Goal: Information Seeking & Learning: Find specific page/section

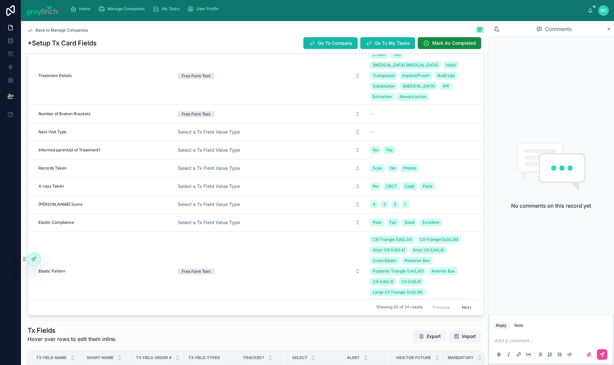
scroll to position [144, 0]
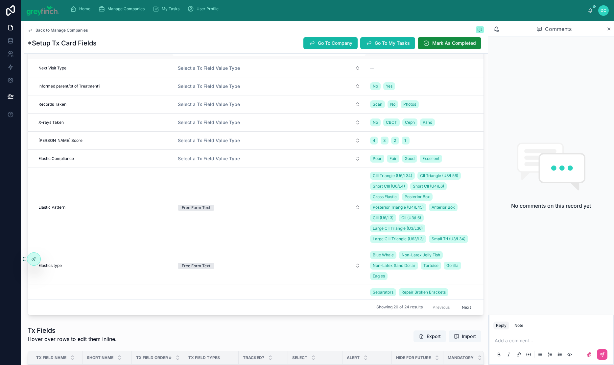
click at [382, 53] on div "--" at bounding box center [422, 49] width 105 height 5
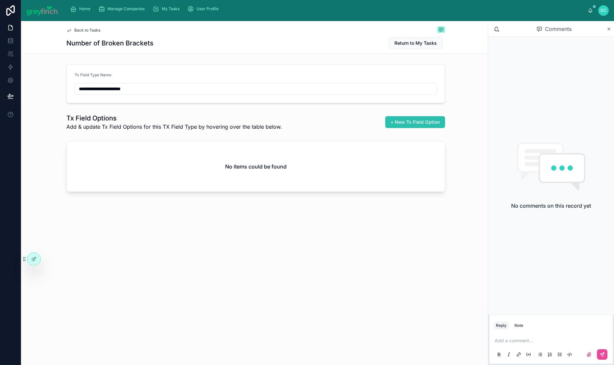
click at [404, 125] on span "+ New Tx Field Option" at bounding box center [415, 122] width 49 height 7
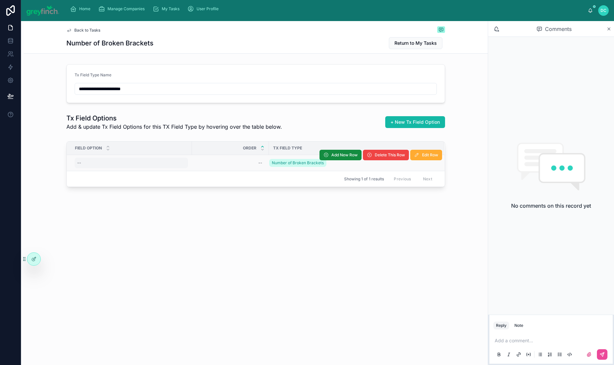
click at [132, 168] on div "--" at bounding box center [131, 163] width 113 height 11
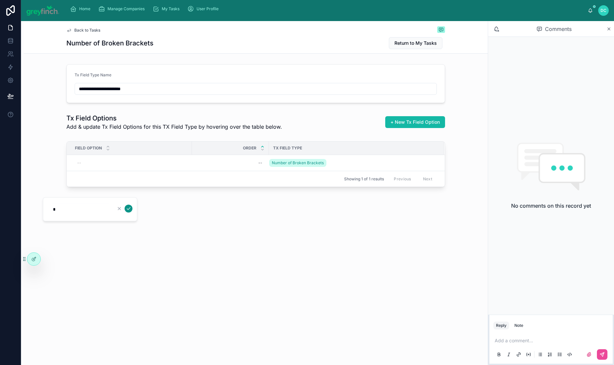
type input "*"
click at [131, 211] on icon "submit" at bounding box center [128, 208] width 5 height 5
click at [222, 168] on div "--" at bounding box center [230, 163] width 69 height 11
type input "*"
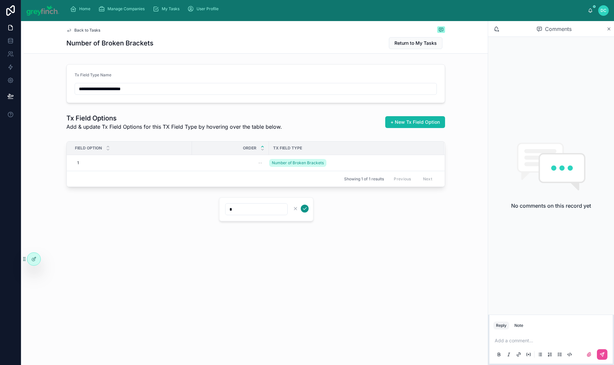
click at [307, 209] on icon "submit" at bounding box center [304, 208] width 5 height 5
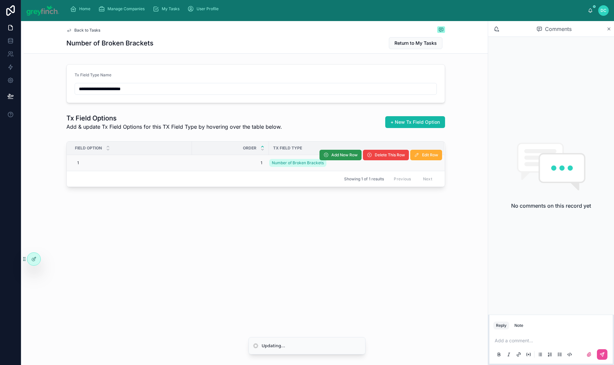
click at [333, 158] on span "Add New Row" at bounding box center [344, 154] width 26 height 5
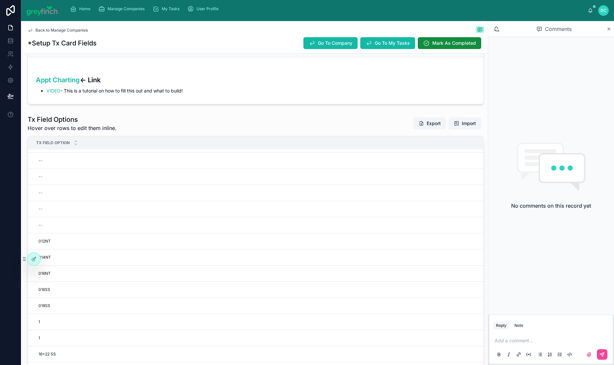
scroll to position [124, 0]
click at [414, 220] on span "Delete This Row" at bounding box center [429, 216] width 30 height 5
click at [381, 217] on tr "-- Add New Row Delete This Row Edit Row" at bounding box center [256, 209] width 456 height 16
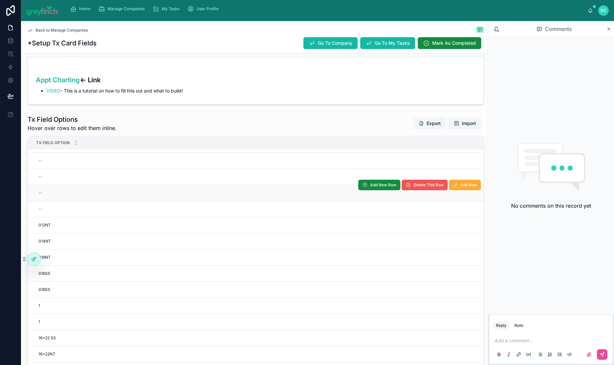
click at [414, 187] on span "Delete This Row" at bounding box center [429, 184] width 30 height 5
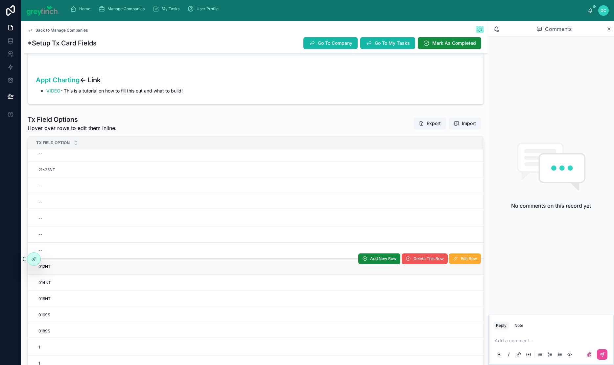
scroll to position [4, 0]
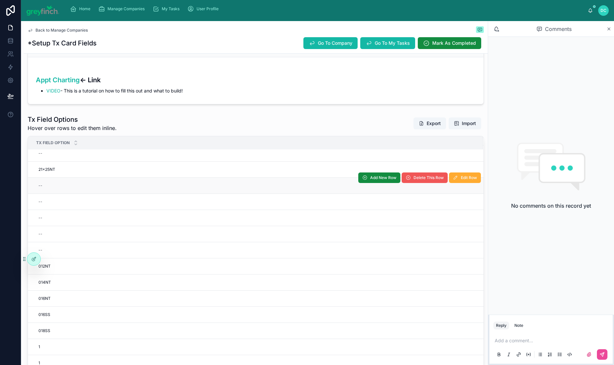
click at [414, 180] on span "Delete This Row" at bounding box center [429, 177] width 30 height 5
click at [0, 0] on span "Delete This Row" at bounding box center [0, 0] width 0 height 0
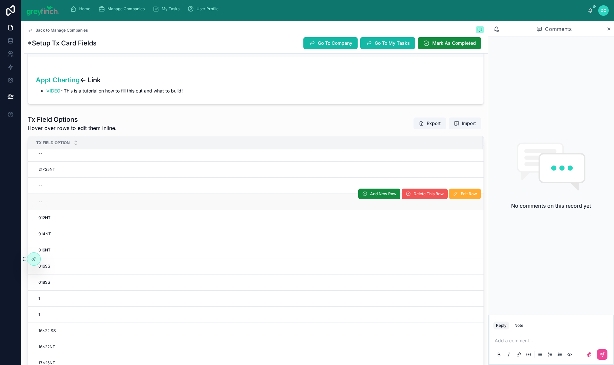
click at [414, 196] on span "Delete This Row" at bounding box center [429, 193] width 30 height 5
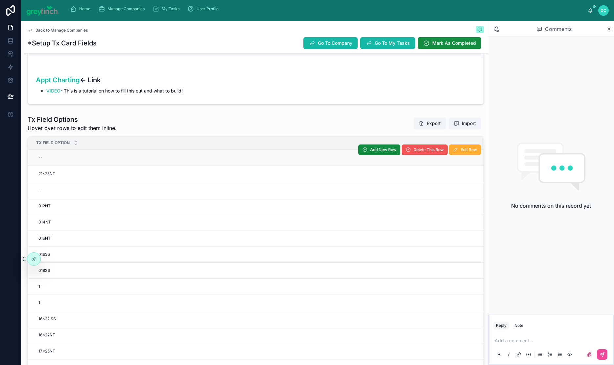
click at [414, 152] on span "Delete This Row" at bounding box center [429, 149] width 30 height 5
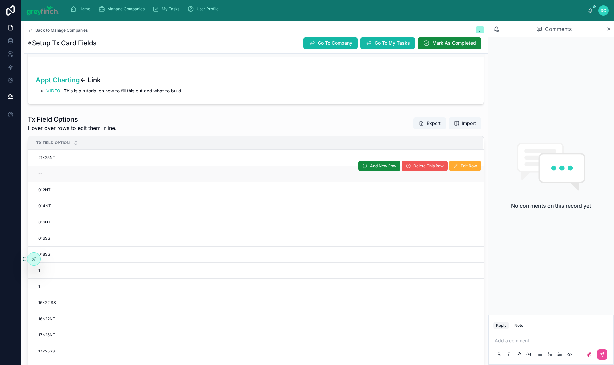
click at [414, 168] on span "Delete This Row" at bounding box center [429, 165] width 30 height 5
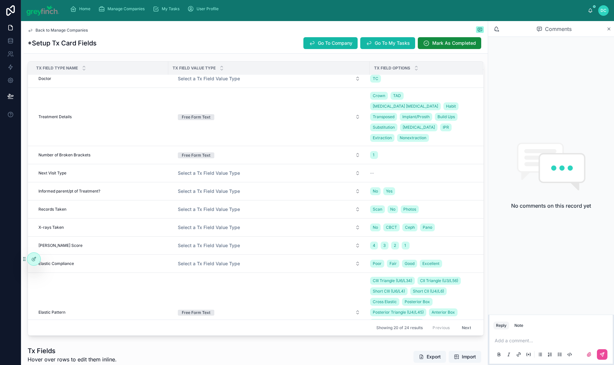
scroll to position [65, 0]
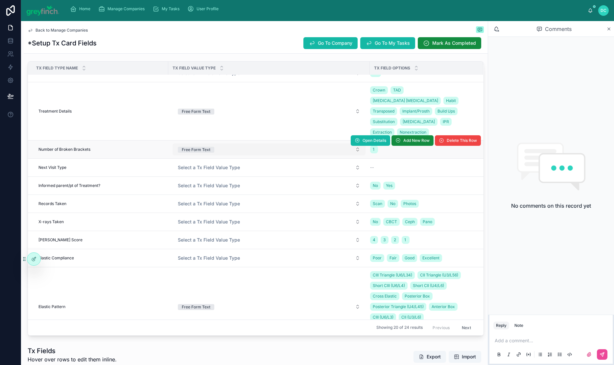
click at [210, 153] on div "Free Form Text" at bounding box center [196, 150] width 29 height 6
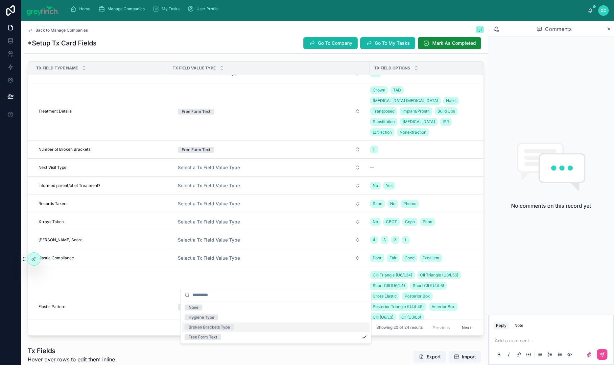
click at [221, 330] on div "Broken Brackets Type" at bounding box center [209, 327] width 41 height 6
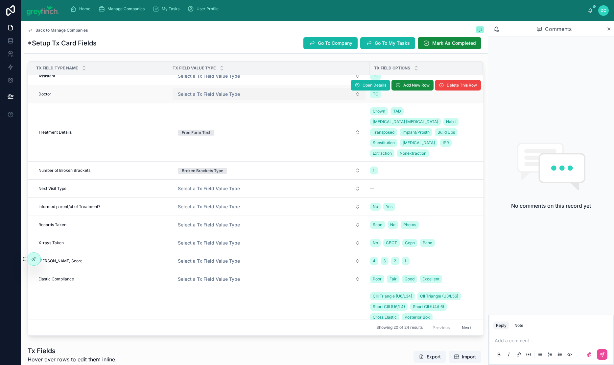
scroll to position [57, 0]
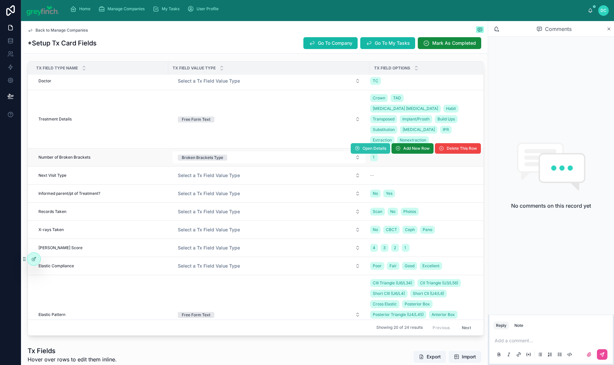
click at [363, 151] on span "Open Details" at bounding box center [375, 148] width 24 height 5
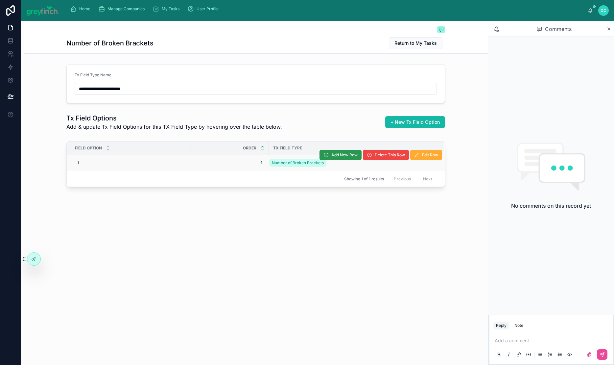
click at [331, 158] on span "Add New Row" at bounding box center [344, 154] width 26 height 5
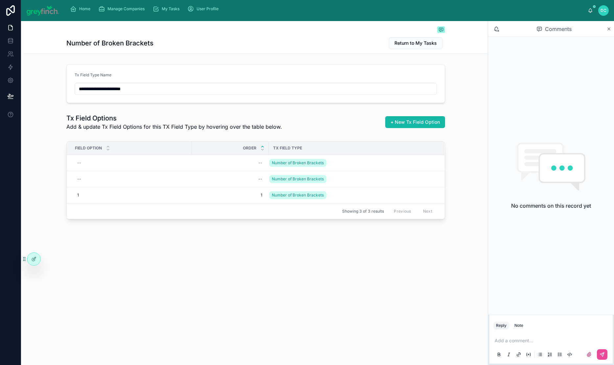
click at [0, 0] on span "Add New Row" at bounding box center [0, 0] width 0 height 0
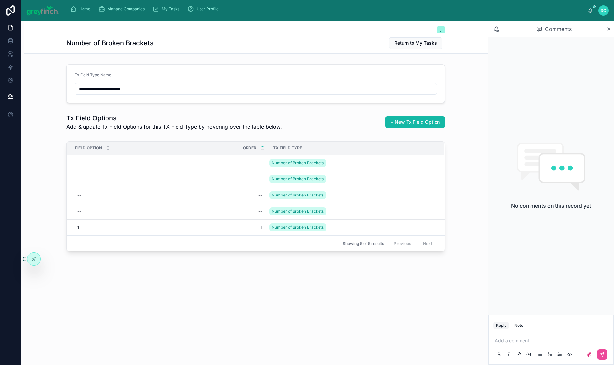
click at [0, 0] on span "Add New Row" at bounding box center [0, 0] width 0 height 0
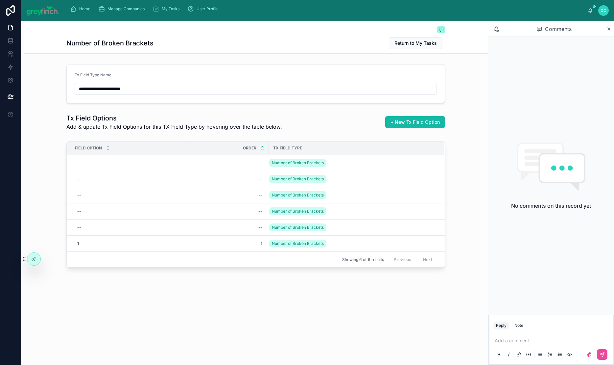
click at [0, 0] on span "Add New Row" at bounding box center [0, 0] width 0 height 0
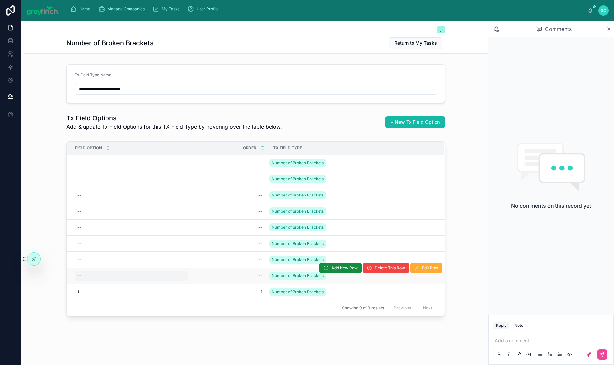
click at [75, 270] on div "--" at bounding box center [131, 275] width 113 height 11
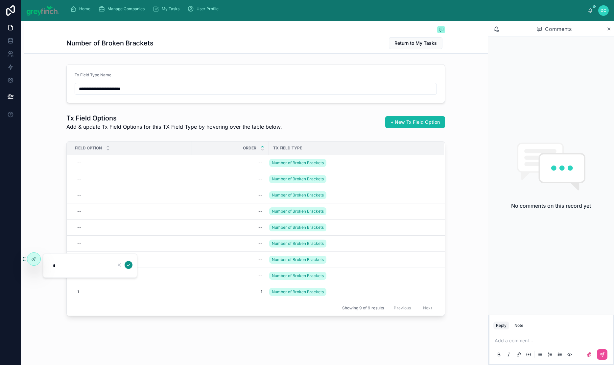
type input "*"
click at [131, 267] on icon "submit" at bounding box center [128, 264] width 5 height 5
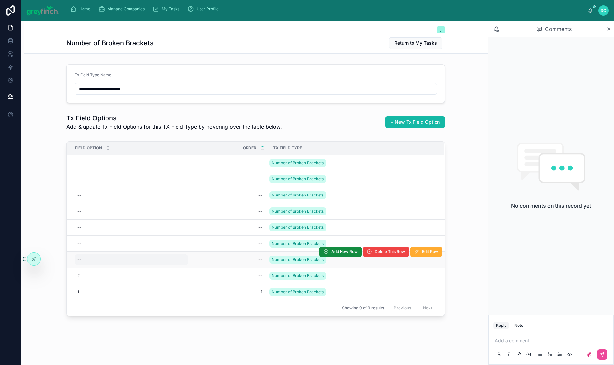
click at [89, 265] on div "--" at bounding box center [131, 259] width 113 height 11
click at [81, 265] on div "--" at bounding box center [131, 259] width 113 height 11
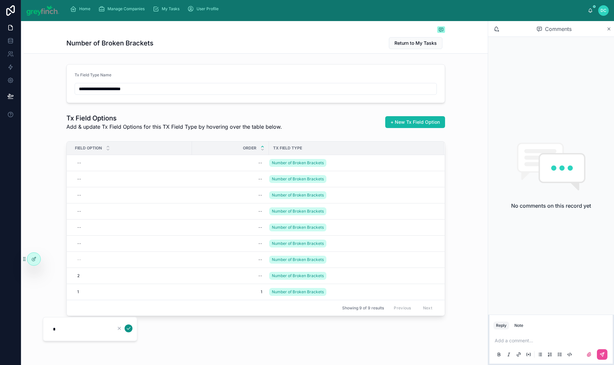
type input "*"
click at [131, 331] on icon "submit" at bounding box center [128, 328] width 5 height 5
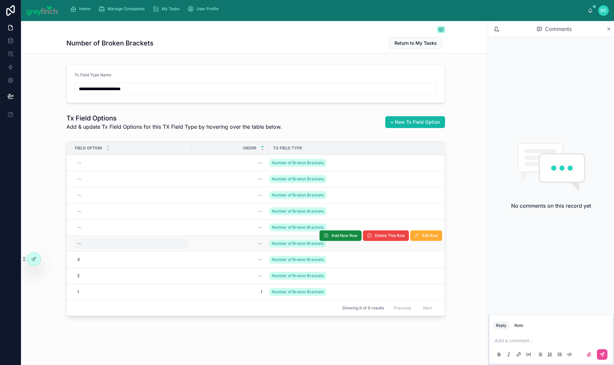
click at [112, 249] on div "--" at bounding box center [131, 243] width 113 height 11
click at [106, 249] on div "--" at bounding box center [131, 243] width 113 height 11
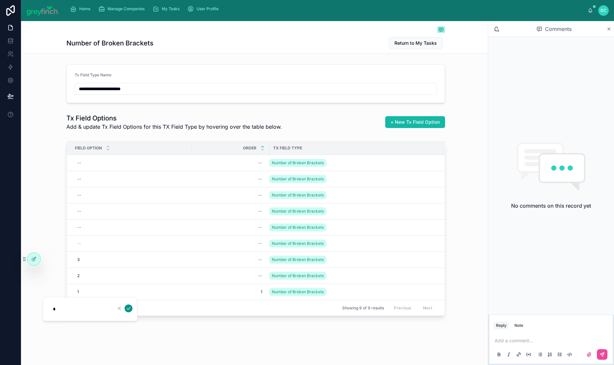
type input "*"
click at [131, 311] on icon "submit" at bounding box center [128, 307] width 5 height 5
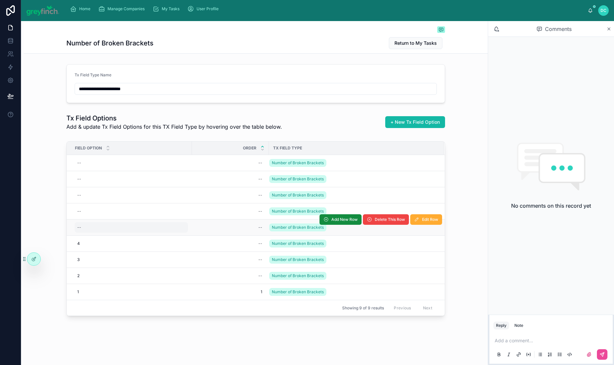
click at [100, 232] on div "--" at bounding box center [131, 227] width 113 height 11
click at [97, 232] on div "--" at bounding box center [131, 227] width 113 height 11
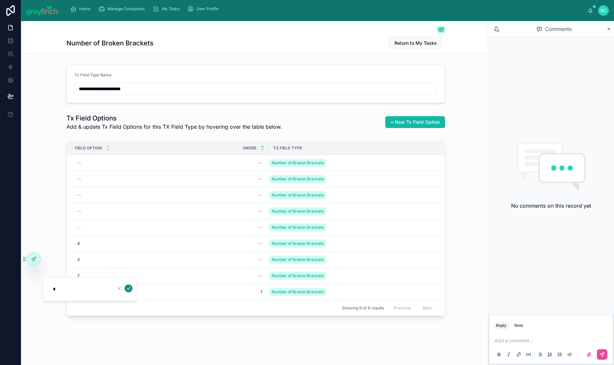
type input "*"
click at [130, 289] on icon "submit" at bounding box center [128, 288] width 3 height 2
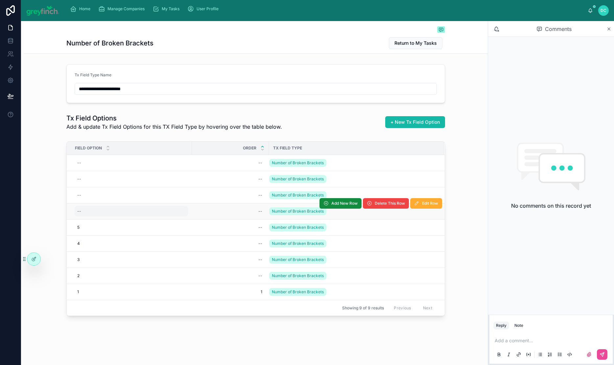
click at [112, 216] on div "--" at bounding box center [131, 211] width 113 height 11
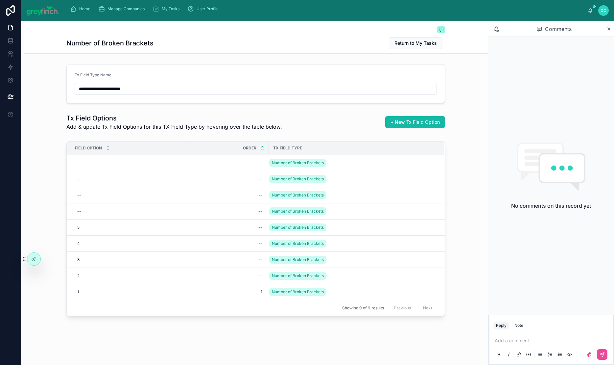
click at [112, 216] on div "--" at bounding box center [131, 211] width 113 height 11
type input "*"
click at [130, 269] on icon "submit" at bounding box center [128, 268] width 3 height 2
click at [98, 200] on div "--" at bounding box center [131, 195] width 113 height 11
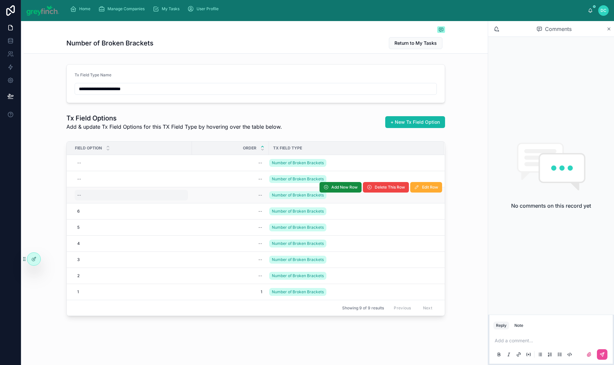
click at [96, 200] on div "--" at bounding box center [131, 195] width 113 height 11
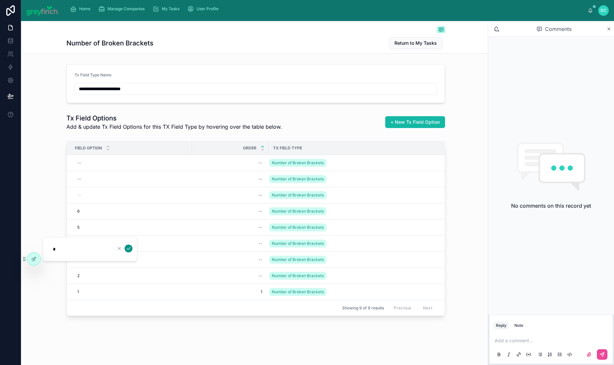
type input "*"
click at [131, 251] on icon "submit" at bounding box center [128, 248] width 5 height 5
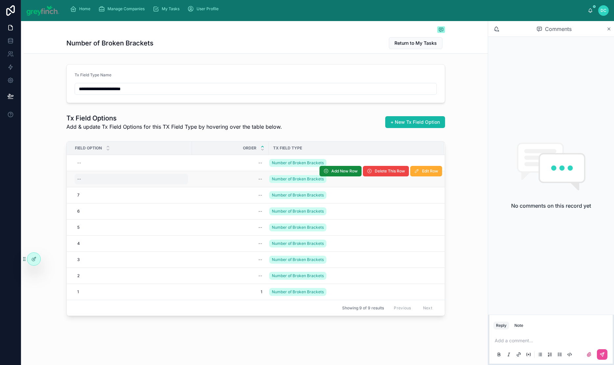
click at [76, 184] on div "--" at bounding box center [131, 179] width 113 height 11
type input "*"
click at [124, 184] on div "--" at bounding box center [131, 179] width 113 height 11
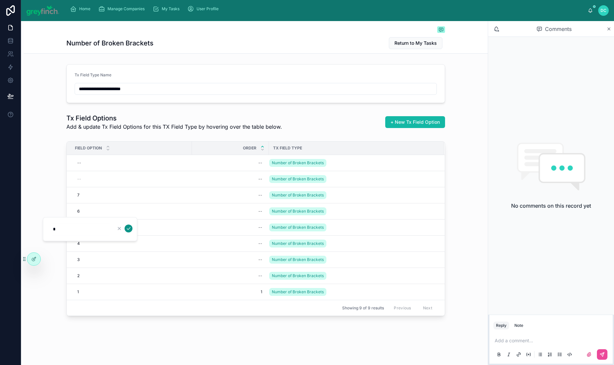
click at [131, 230] on icon "submit" at bounding box center [128, 228] width 5 height 5
click at [112, 168] on div "--" at bounding box center [131, 163] width 113 height 11
type input "*"
click at [131, 211] on icon "submit" at bounding box center [128, 208] width 5 height 5
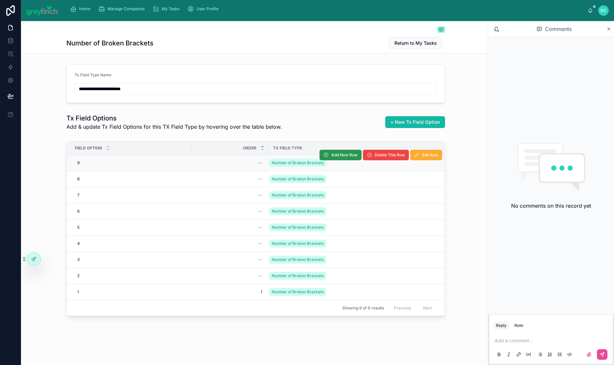
click at [331, 152] on span "Add New Row" at bounding box center [344, 154] width 26 height 5
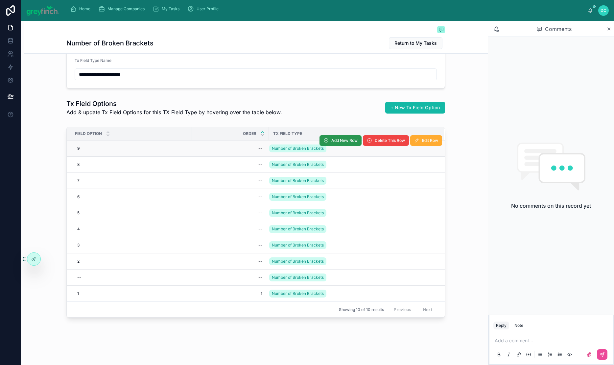
click at [331, 138] on span "Add New Row" at bounding box center [344, 140] width 26 height 5
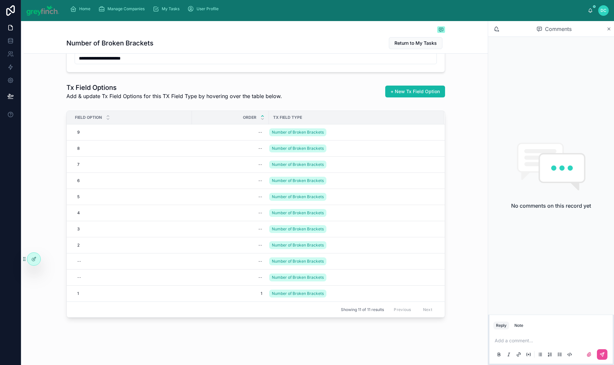
click at [0, 0] on span "Add New Row" at bounding box center [0, 0] width 0 height 0
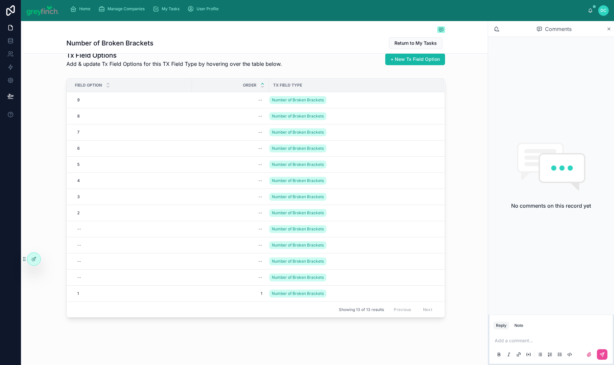
scroll to position [19, 0]
click at [77, 275] on div "--" at bounding box center [79, 277] width 4 height 5
type input "**"
click at [131, 280] on icon "submit" at bounding box center [128, 279] width 5 height 5
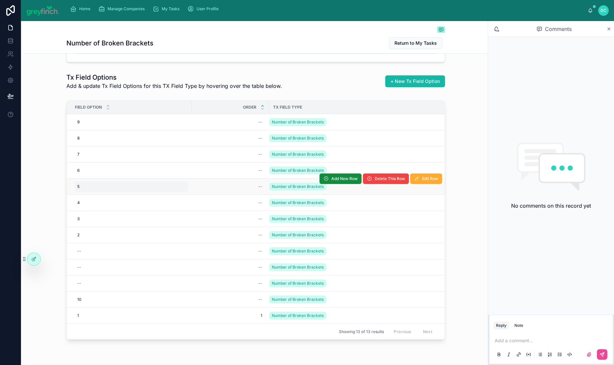
scroll to position [42, 0]
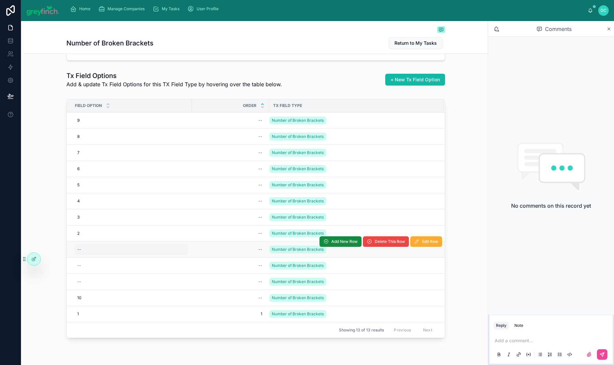
click at [75, 255] on div "--" at bounding box center [131, 249] width 113 height 11
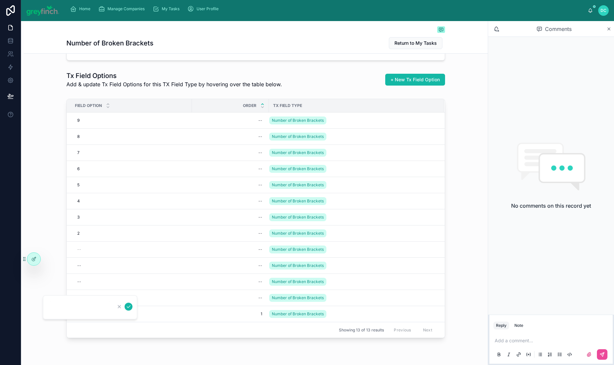
type input "*"
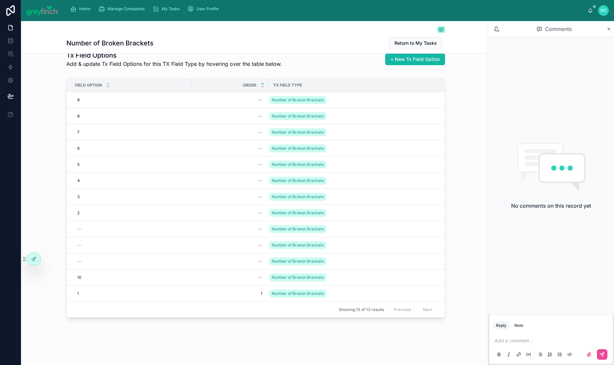
scroll to position [144, 0]
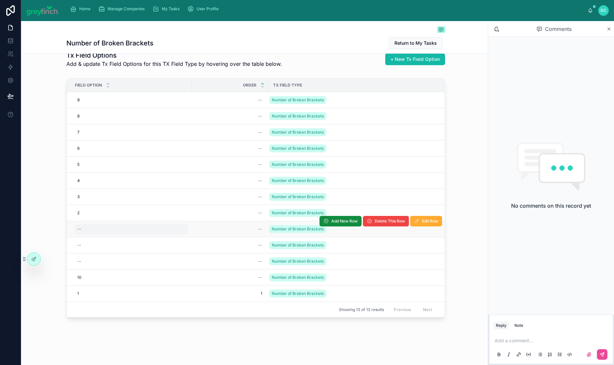
click at [75, 224] on div "--" at bounding box center [131, 229] width 113 height 11
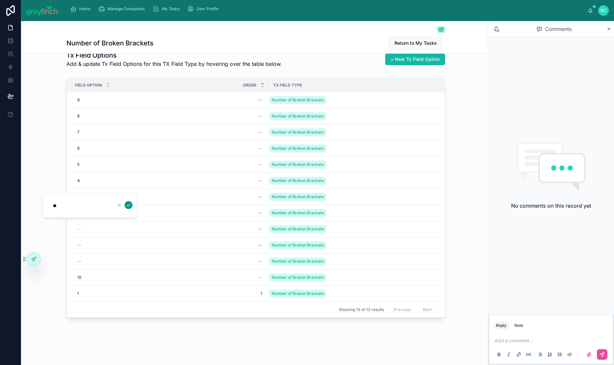
click at [131, 207] on icon "submit" at bounding box center [128, 204] width 5 height 5
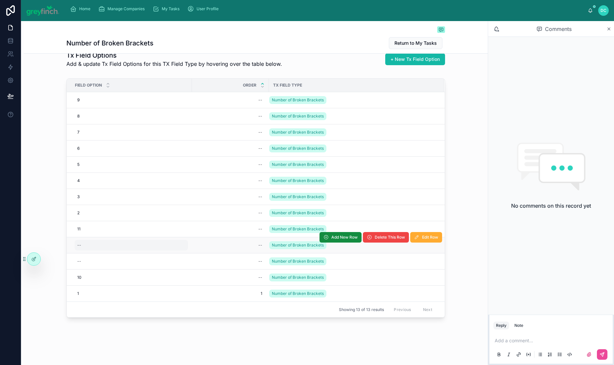
click at [119, 240] on div "--" at bounding box center [131, 245] width 113 height 11
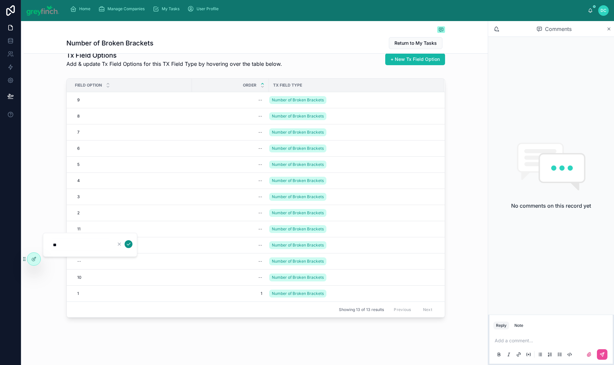
type input "**"
click at [131, 245] on icon "submit" at bounding box center [128, 243] width 5 height 5
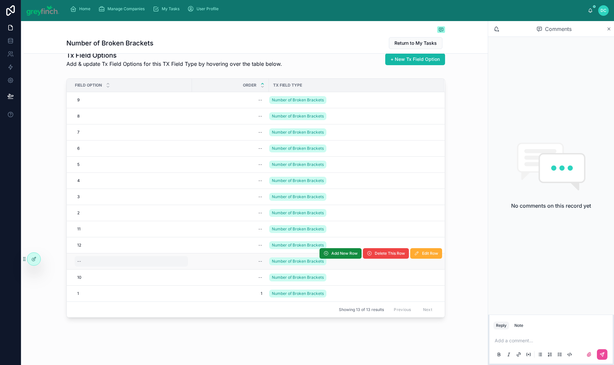
click at [75, 256] on div "--" at bounding box center [131, 261] width 113 height 11
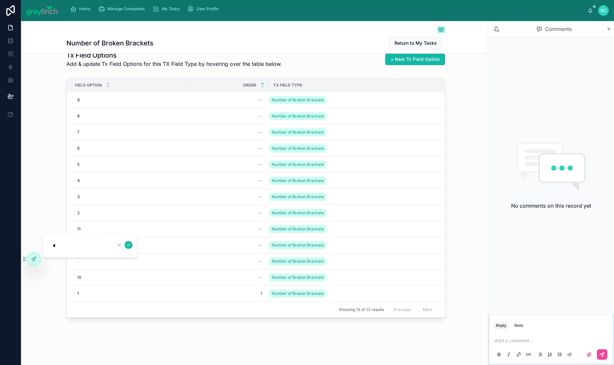
type input "**"
click at [130, 246] on icon "submit" at bounding box center [128, 245] width 3 height 2
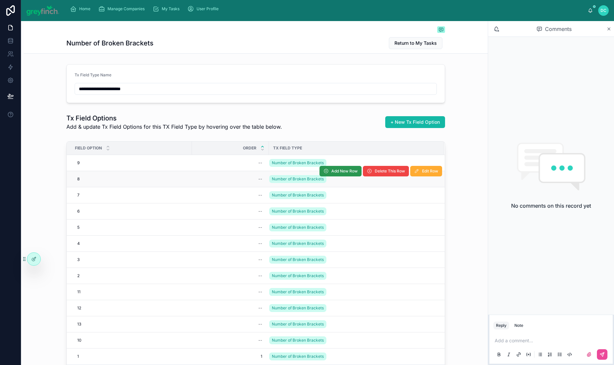
click at [337, 174] on span "Add New Row" at bounding box center [344, 170] width 26 height 5
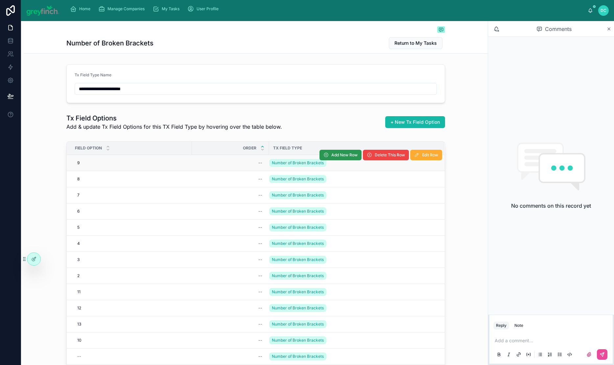
click at [334, 158] on span "Add New Row" at bounding box center [344, 154] width 26 height 5
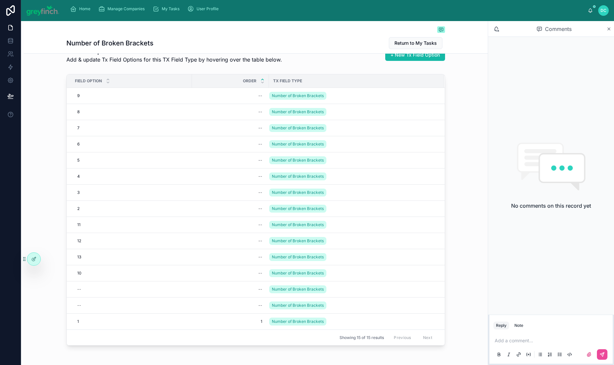
scroll to position [59, 0]
click at [75, 294] on div "--" at bounding box center [131, 289] width 113 height 11
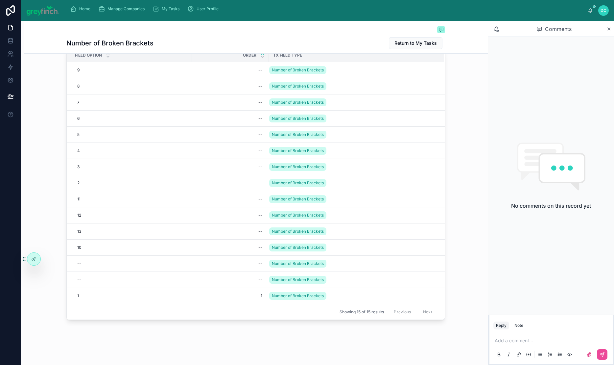
scroll to position [138, 0]
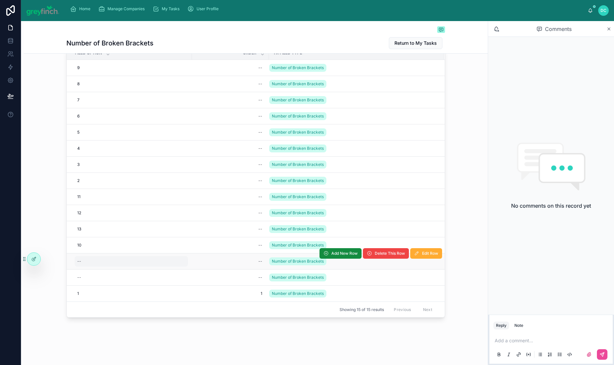
click at [75, 256] on div "--" at bounding box center [131, 261] width 113 height 11
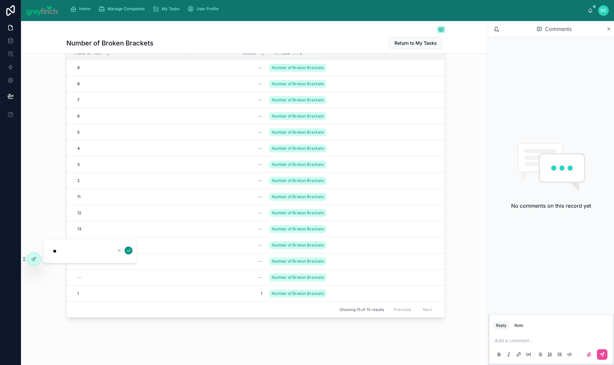
type input "**"
click at [131, 253] on icon "submit" at bounding box center [128, 250] width 5 height 5
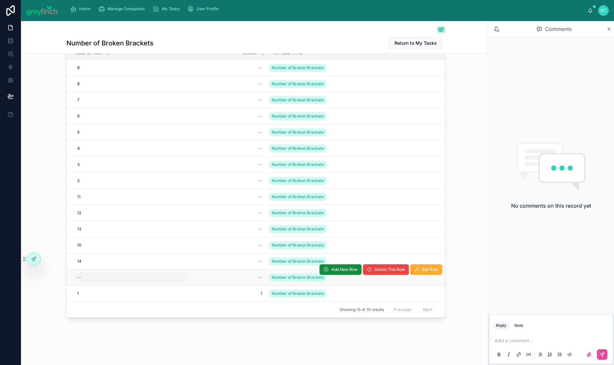
click at [75, 272] on div "--" at bounding box center [131, 277] width 113 height 11
click at [75, 282] on div "--" at bounding box center [131, 277] width 113 height 11
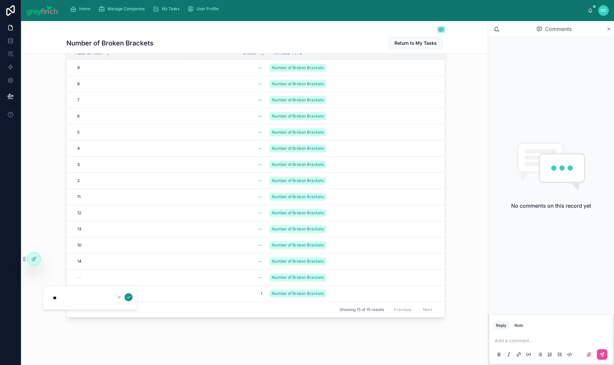
type input "**"
click at [131, 300] on icon "submit" at bounding box center [128, 296] width 5 height 5
click at [258, 275] on div "--" at bounding box center [260, 277] width 4 height 5
type input "**"
click at [307, 267] on icon "submit" at bounding box center [304, 264] width 5 height 5
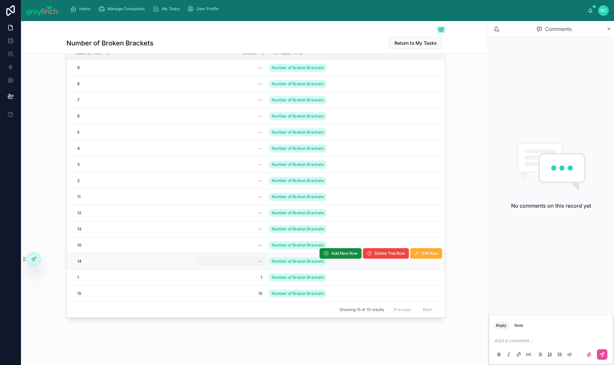
click at [258, 264] on div "--" at bounding box center [260, 260] width 4 height 5
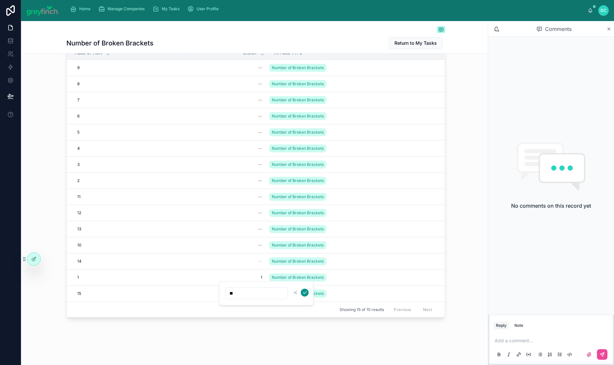
type input "**"
click at [307, 294] on icon "submit" at bounding box center [304, 292] width 5 height 5
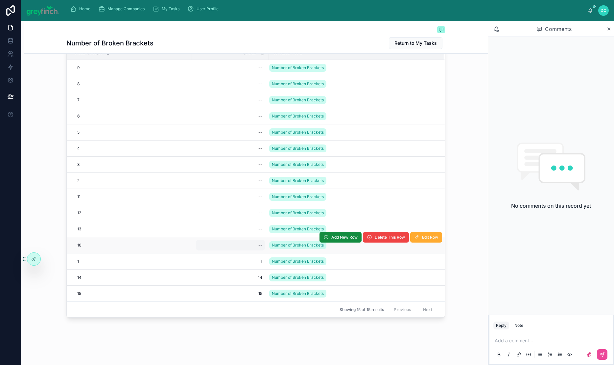
scroll to position [128, 0]
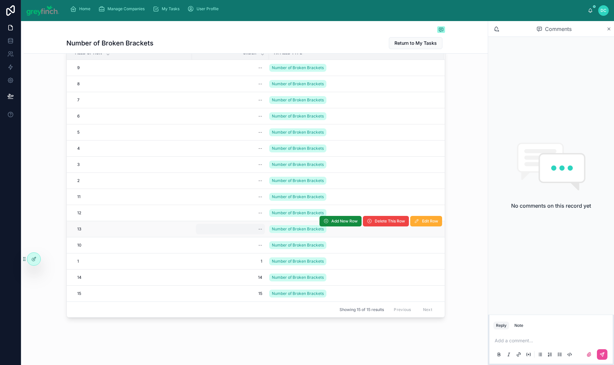
click at [258, 231] on div "--" at bounding box center [260, 228] width 4 height 5
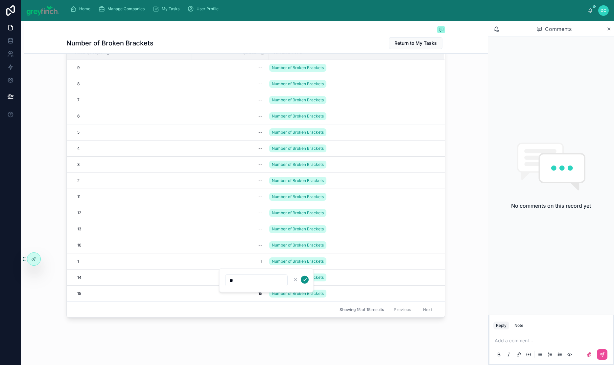
type input "**"
click at [307, 280] on icon "submit" at bounding box center [304, 279] width 5 height 5
click at [258, 215] on div "--" at bounding box center [260, 212] width 4 height 5
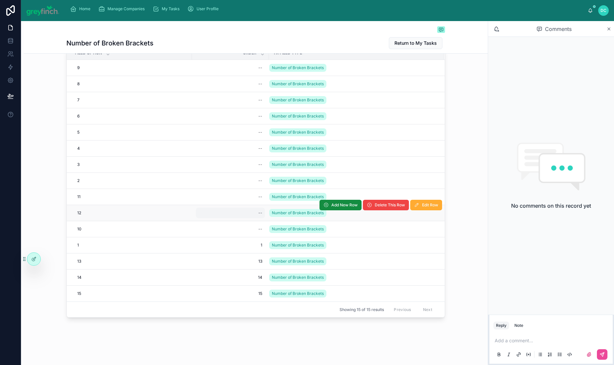
click at [258, 215] on div "--" at bounding box center [260, 212] width 4 height 5
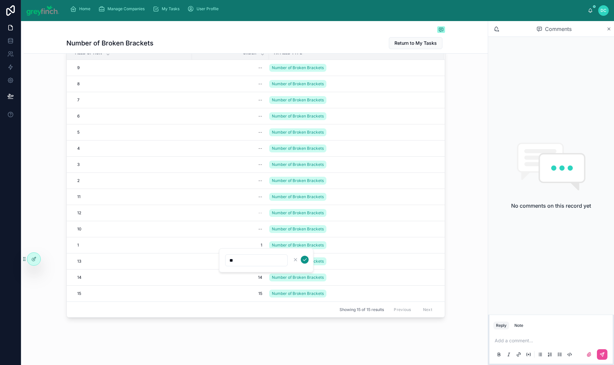
type input "**"
click at [307, 261] on icon "submit" at bounding box center [304, 259] width 5 height 5
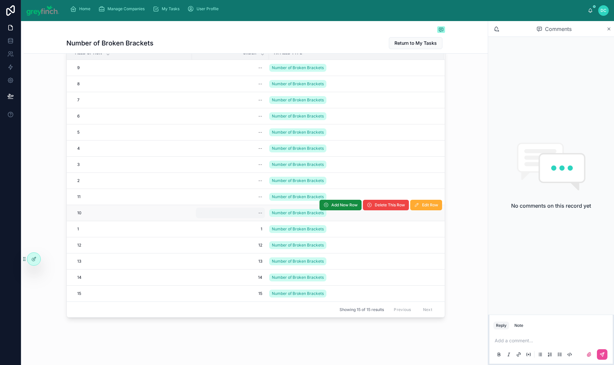
click at [258, 215] on div "--" at bounding box center [260, 212] width 4 height 5
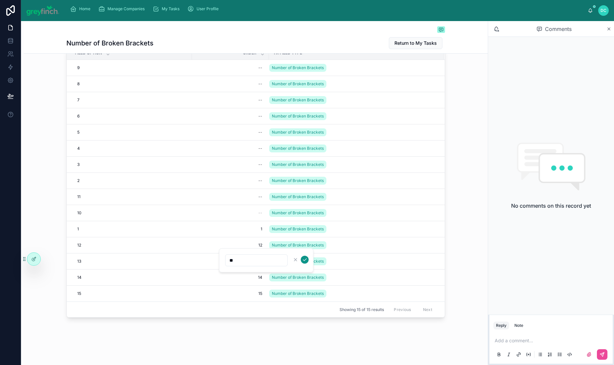
type input "**"
click at [307, 261] on icon "submit" at bounding box center [304, 259] width 5 height 5
click at [258, 199] on div "--" at bounding box center [260, 196] width 4 height 5
type input "**"
click at [307, 242] on icon "submit" at bounding box center [304, 239] width 5 height 5
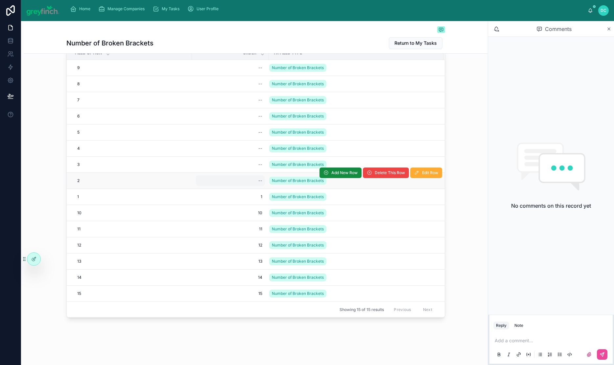
scroll to position [0, 0]
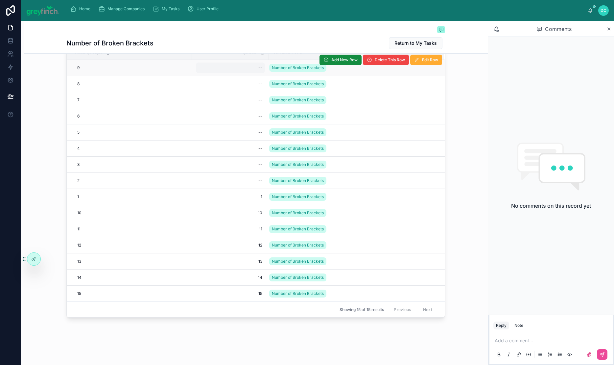
click at [258, 70] on div "--" at bounding box center [260, 67] width 4 height 5
type input "*"
click at [223, 73] on div "--" at bounding box center [230, 67] width 69 height 11
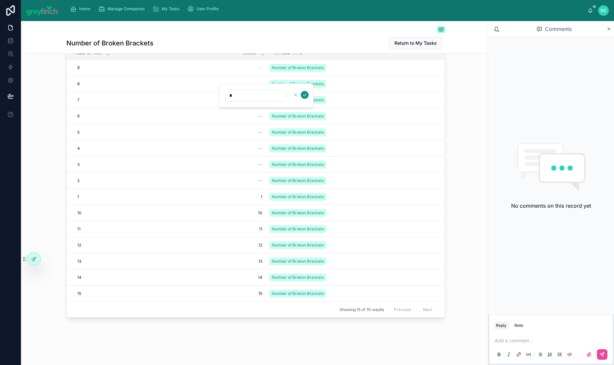
click at [307, 95] on icon "submit" at bounding box center [304, 94] width 5 height 5
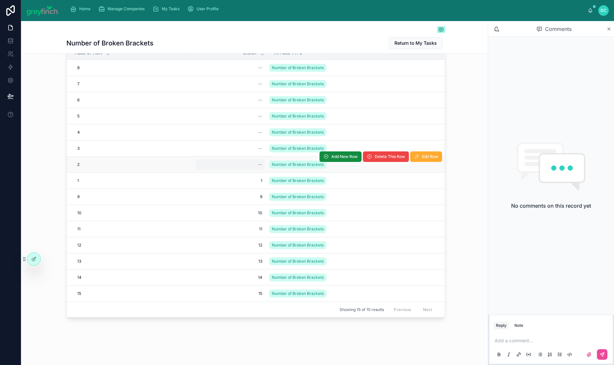
click at [258, 167] on div "--" at bounding box center [260, 164] width 4 height 5
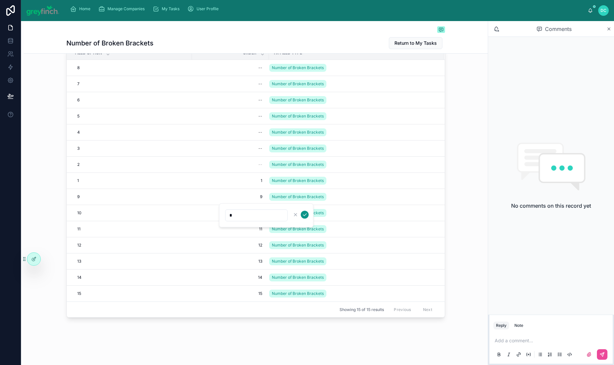
type input "*"
click at [307, 216] on icon "submit" at bounding box center [304, 214] width 5 height 5
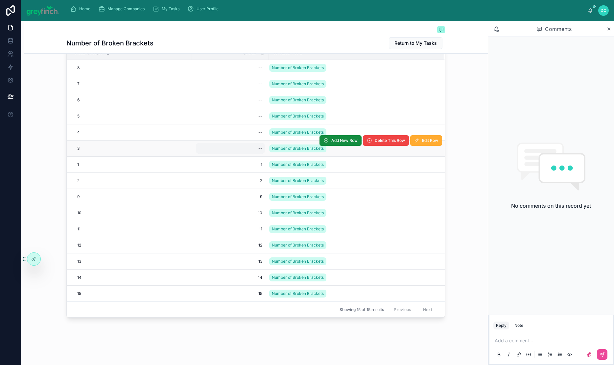
click at [258, 151] on div "--" at bounding box center [260, 148] width 4 height 5
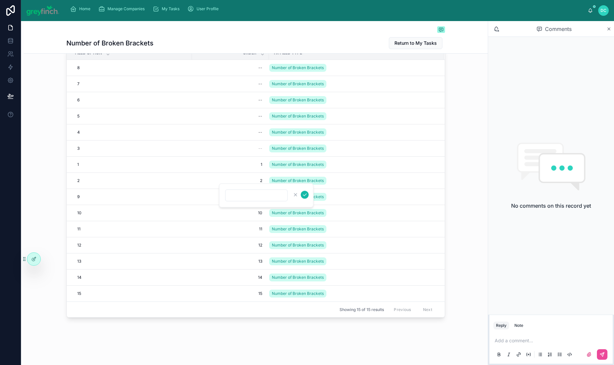
type input "*"
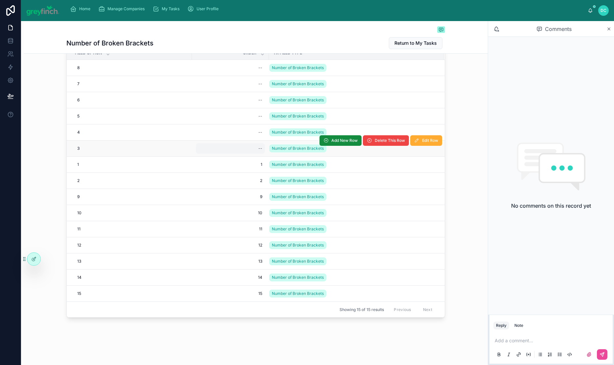
click at [258, 151] on div "--" at bounding box center [260, 148] width 4 height 5
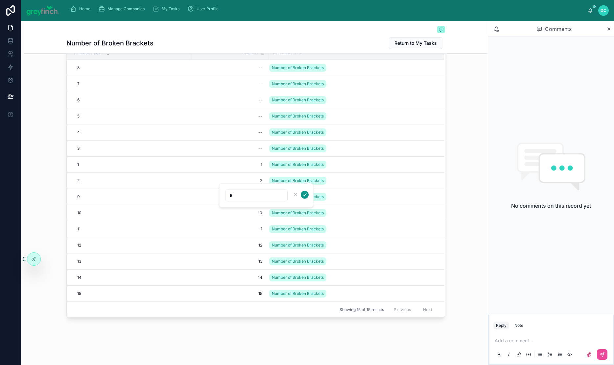
click at [307, 197] on icon "submit" at bounding box center [304, 194] width 5 height 5
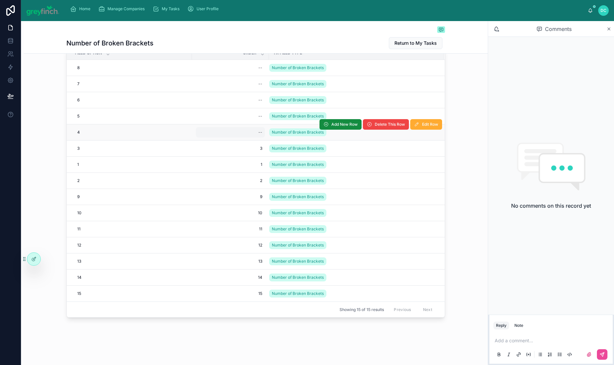
click at [258, 135] on div "--" at bounding box center [260, 132] width 4 height 5
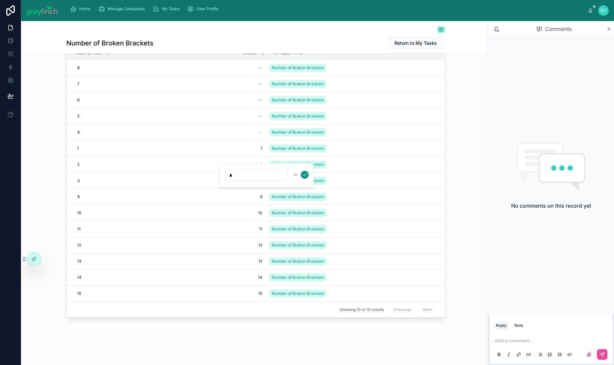
type input "*"
click at [307, 177] on icon "submit" at bounding box center [304, 174] width 5 height 5
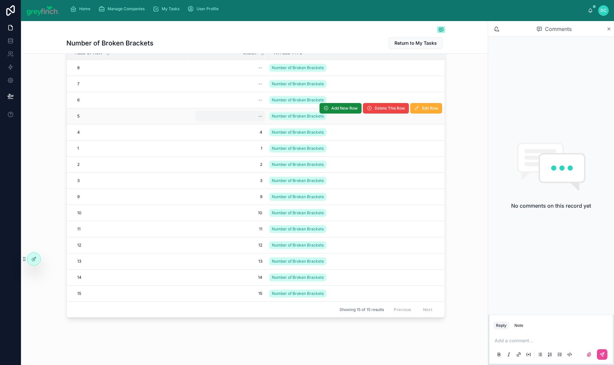
click at [223, 121] on div "--" at bounding box center [230, 116] width 69 height 11
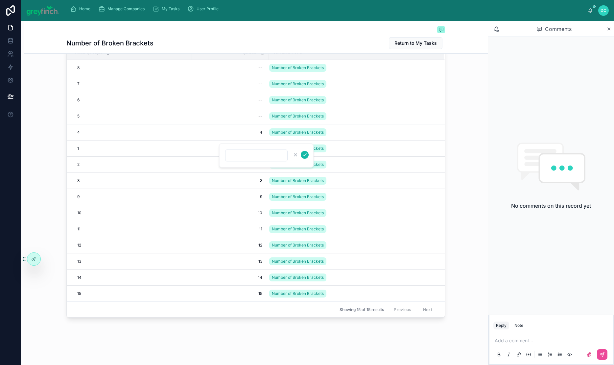
type input "*"
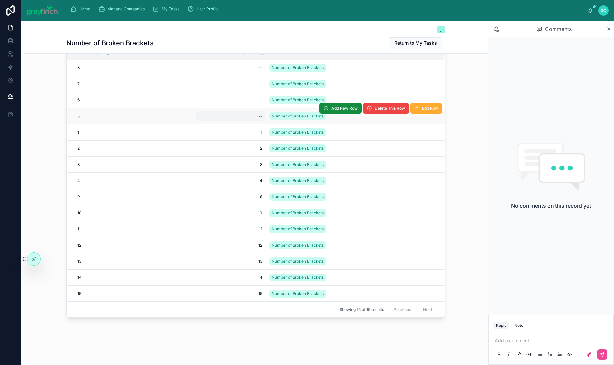
click at [258, 119] on div "--" at bounding box center [260, 115] width 4 height 5
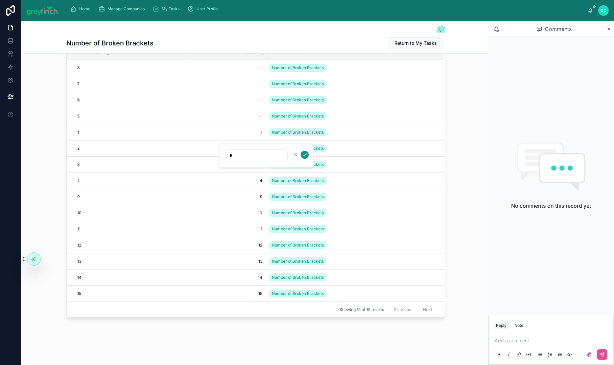
click at [307, 157] on icon "submit" at bounding box center [304, 154] width 5 height 5
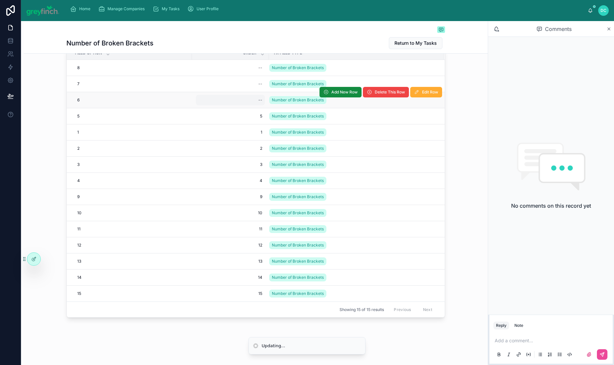
click at [258, 103] on div "--" at bounding box center [260, 99] width 4 height 5
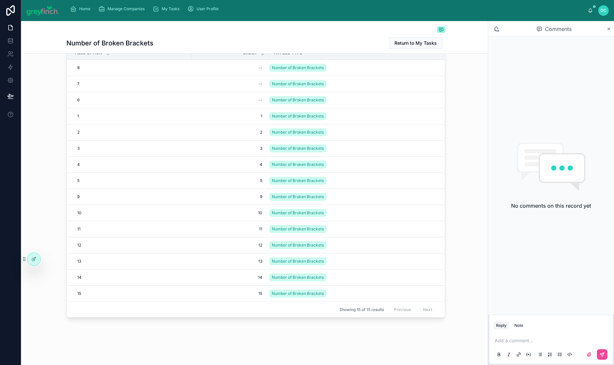
click at [258, 103] on div "--" at bounding box center [260, 99] width 4 height 5
type input "*"
click at [307, 137] on icon "submit" at bounding box center [304, 134] width 5 height 5
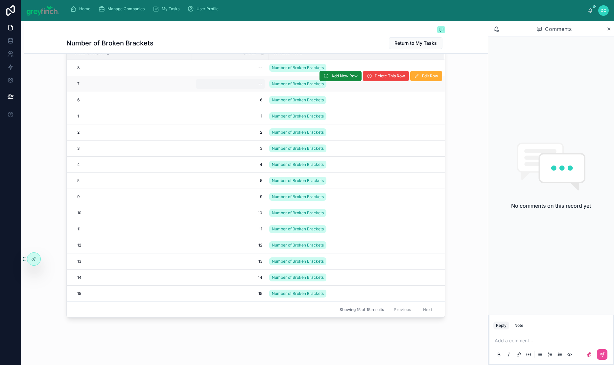
click at [258, 86] on div "--" at bounding box center [260, 83] width 4 height 5
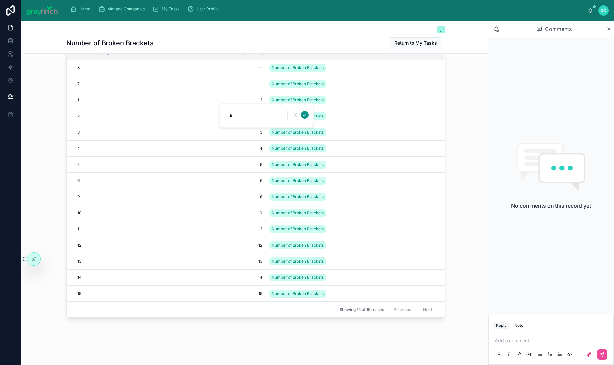
type input "*"
click at [307, 117] on icon "submit" at bounding box center [304, 114] width 5 height 5
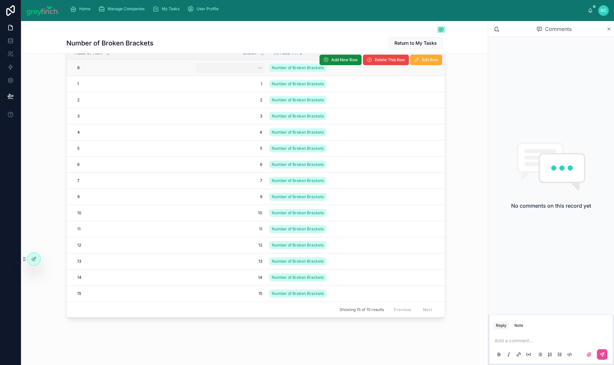
click at [227, 73] on div "--" at bounding box center [230, 67] width 69 height 11
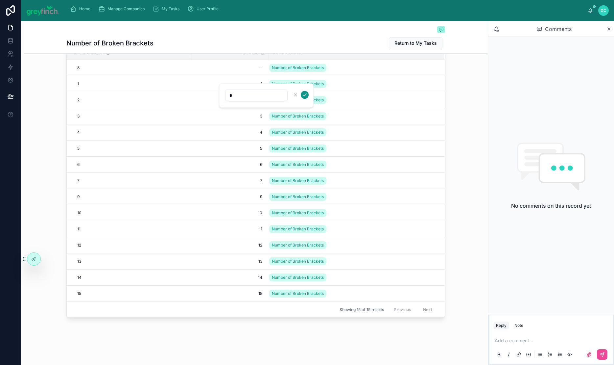
type input "*"
click at [307, 97] on icon "submit" at bounding box center [304, 94] width 5 height 5
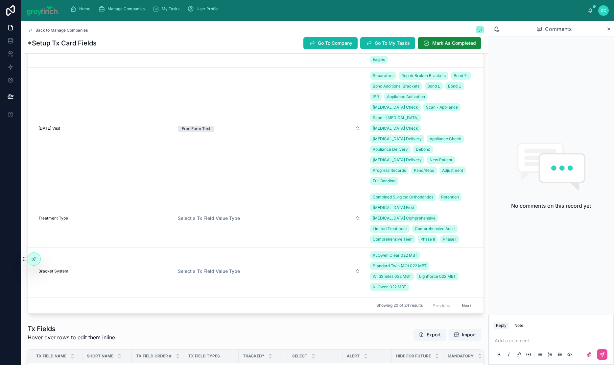
scroll to position [368, 0]
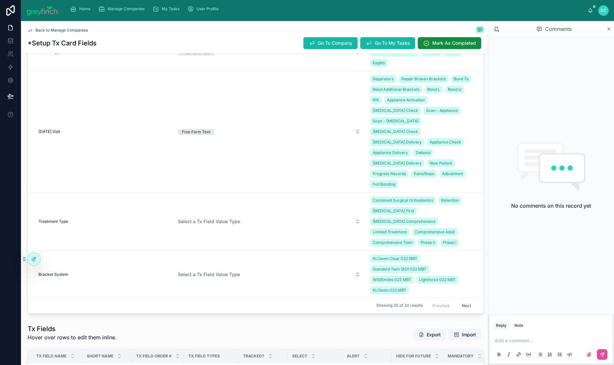
click at [211, 259] on div "None" at bounding box center [276, 255] width 188 height 10
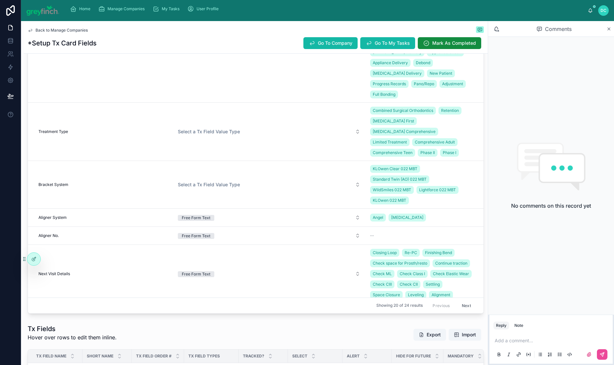
scroll to position [465, 0]
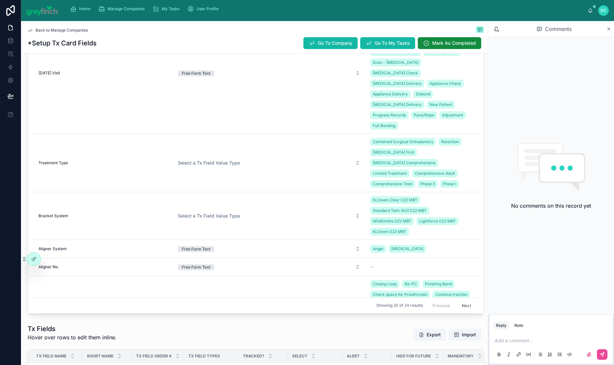
scroll to position [431, 0]
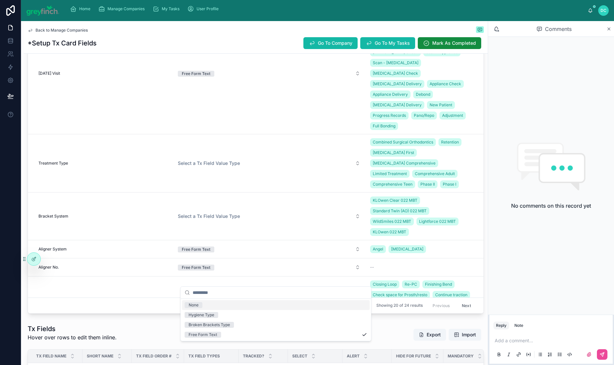
click at [199, 308] on div "None" at bounding box center [194, 305] width 10 height 6
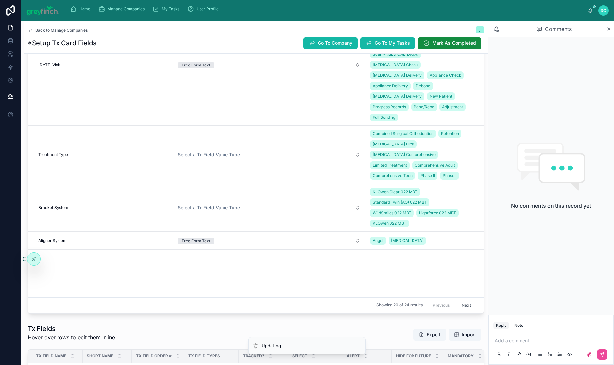
scroll to position [0, 0]
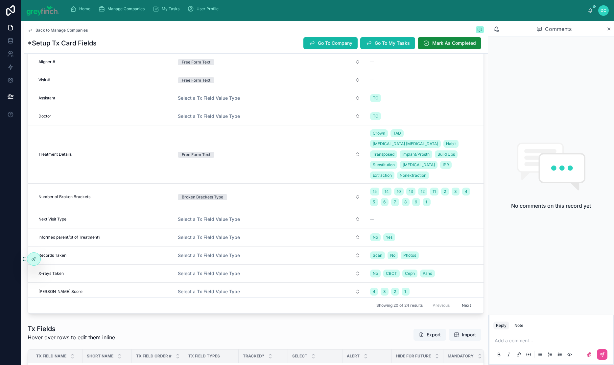
click at [236, 160] on button "Free Form Text" at bounding box center [269, 154] width 193 height 12
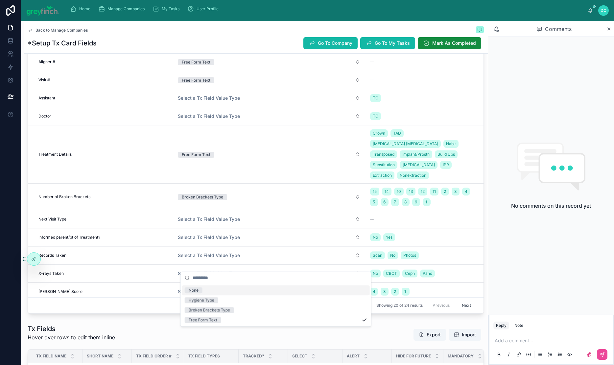
click at [199, 293] on div "None" at bounding box center [194, 290] width 10 height 6
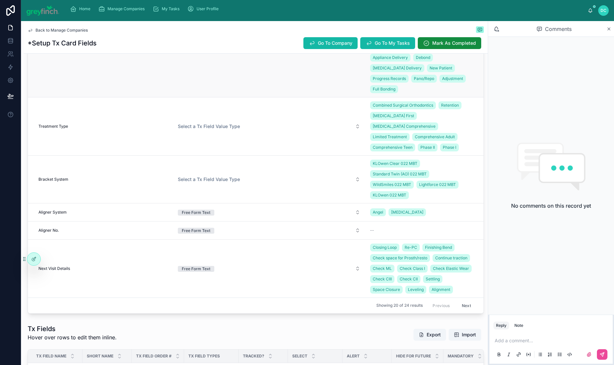
scroll to position [677, 0]
click at [362, 42] on button "Free Form Text" at bounding box center [269, 37] width 193 height 12
click at [199, 213] on div "None" at bounding box center [194, 210] width 10 height 6
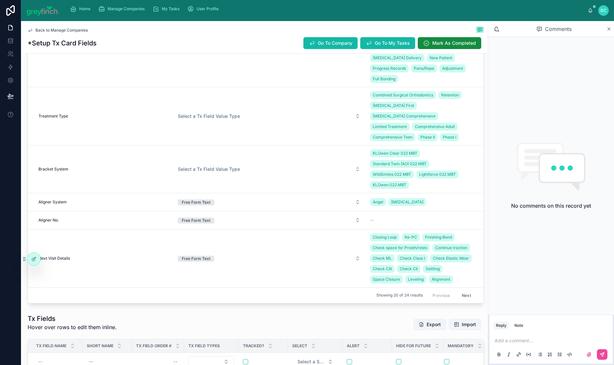
scroll to position [534, 0]
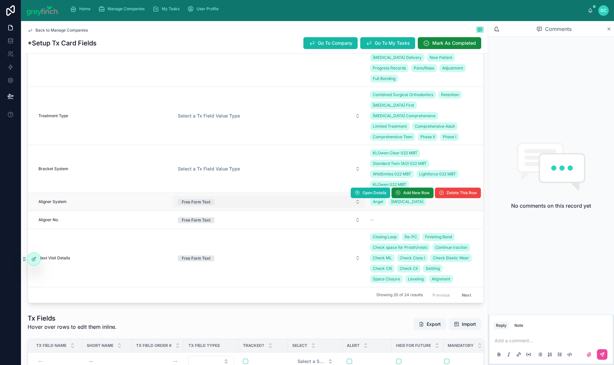
click at [358, 196] on button "Free Form Text" at bounding box center [269, 202] width 193 height 12
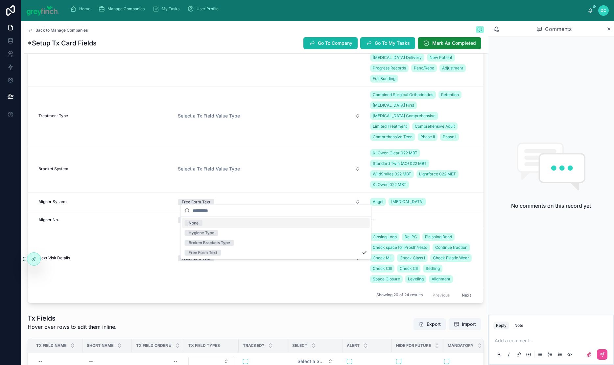
click at [271, 227] on div "None" at bounding box center [276, 223] width 188 height 10
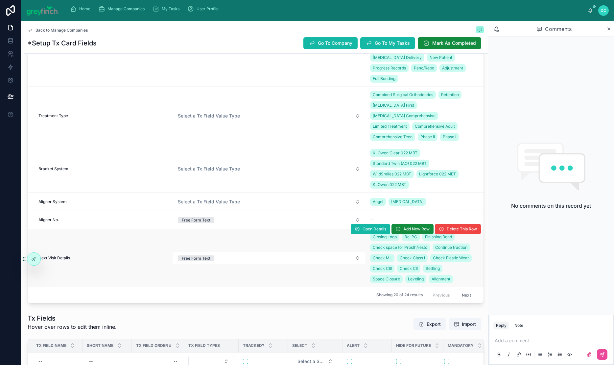
click at [358, 258] on div "Open Details Add New Row Delete This Row" at bounding box center [416, 229] width 130 height 58
click at [361, 258] on div "Open Details Add New Row Delete This Row" at bounding box center [416, 229] width 130 height 58
click at [356, 264] on button "Free Form Text" at bounding box center [269, 258] width 193 height 12
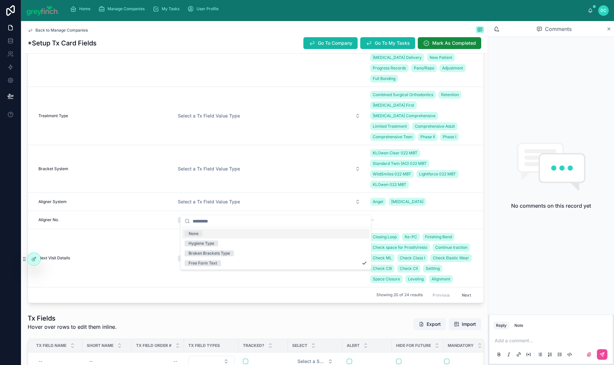
click at [236, 236] on div "None" at bounding box center [276, 234] width 188 height 10
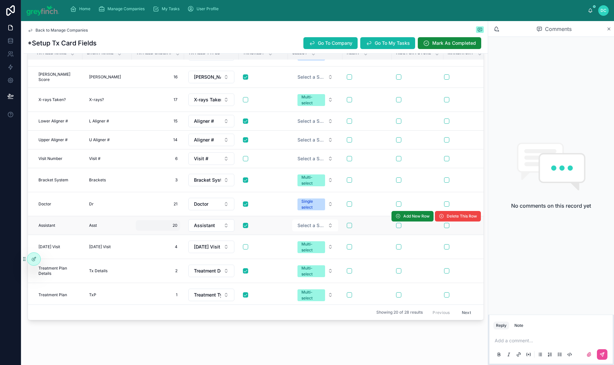
scroll to position [0, 0]
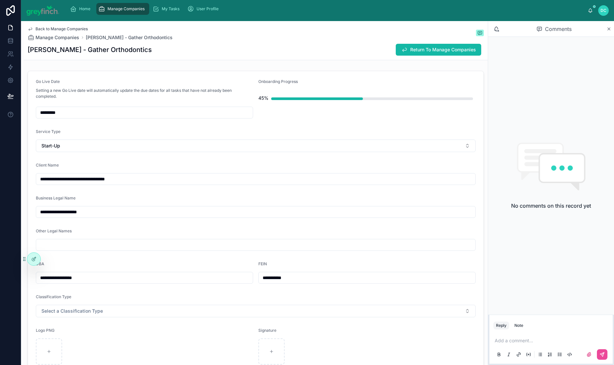
click at [145, 11] on span "Manage Companies" at bounding box center [126, 8] width 37 height 5
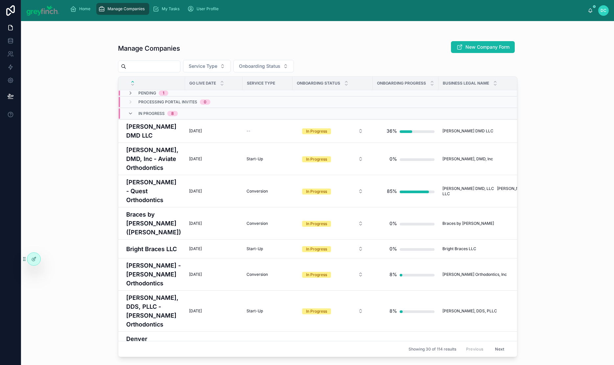
click at [172, 71] on input "text" at bounding box center [153, 66] width 54 height 9
type input "****"
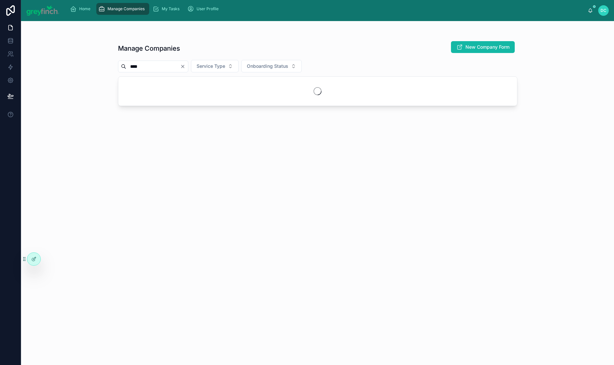
click at [173, 105] on div at bounding box center [317, 91] width 399 height 29
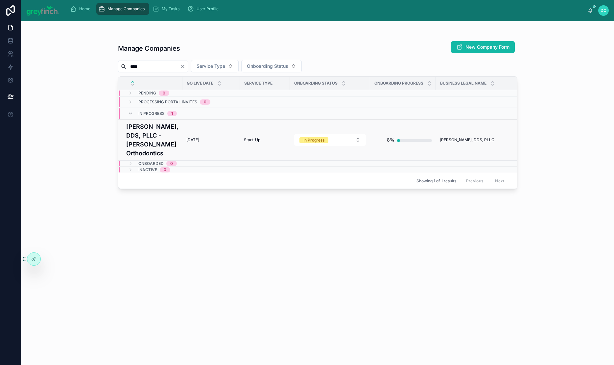
click at [165, 158] on h4 "[PERSON_NAME], DDS, PLLC - [PERSON_NAME] Orthodontics" at bounding box center [152, 140] width 52 height 36
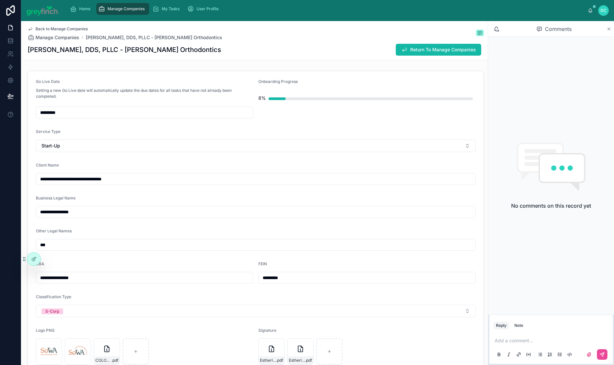
click at [607, 32] on icon at bounding box center [609, 28] width 5 height 5
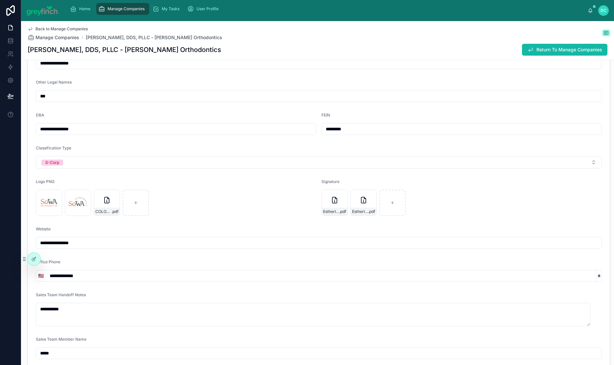
scroll to position [114, 0]
